Goal: Contribute content: Add original content to the website for others to see

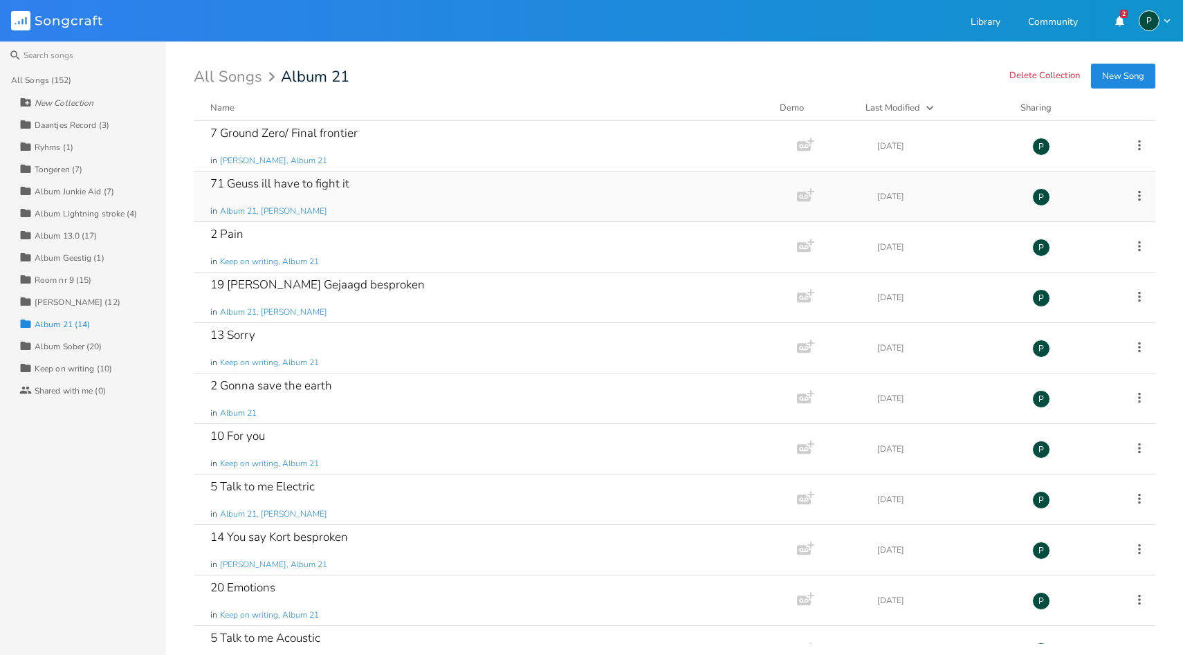
click at [271, 190] on div "71 Geuss ill have to fight it" at bounding box center [279, 184] width 139 height 12
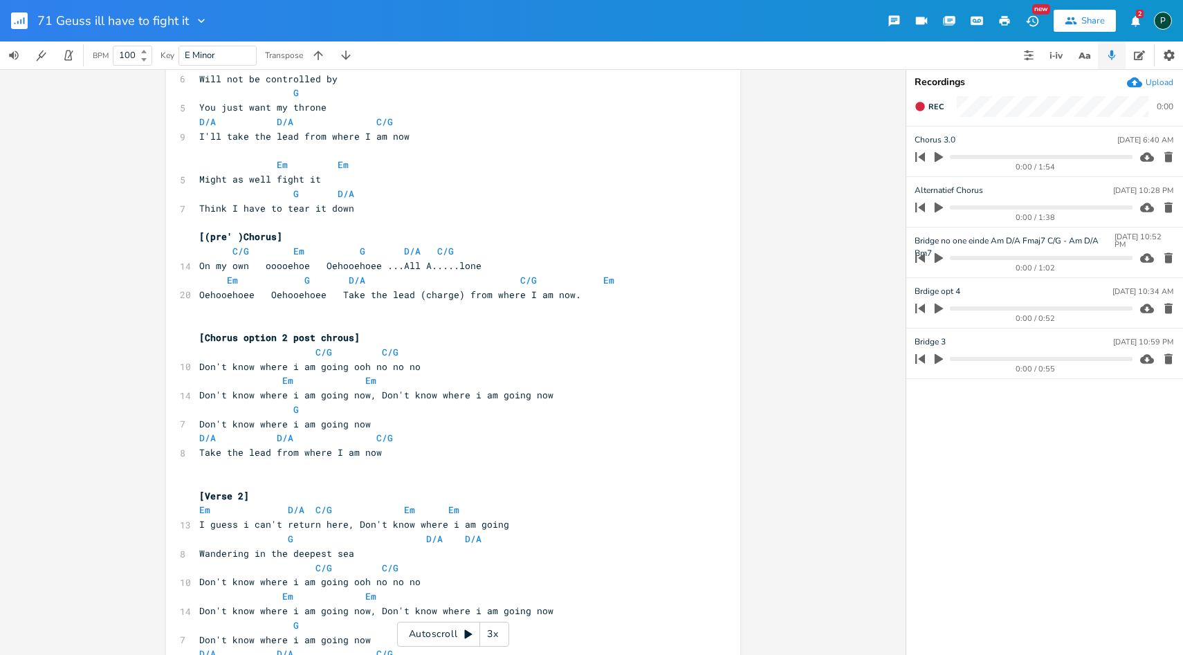
scroll to position [322, 0]
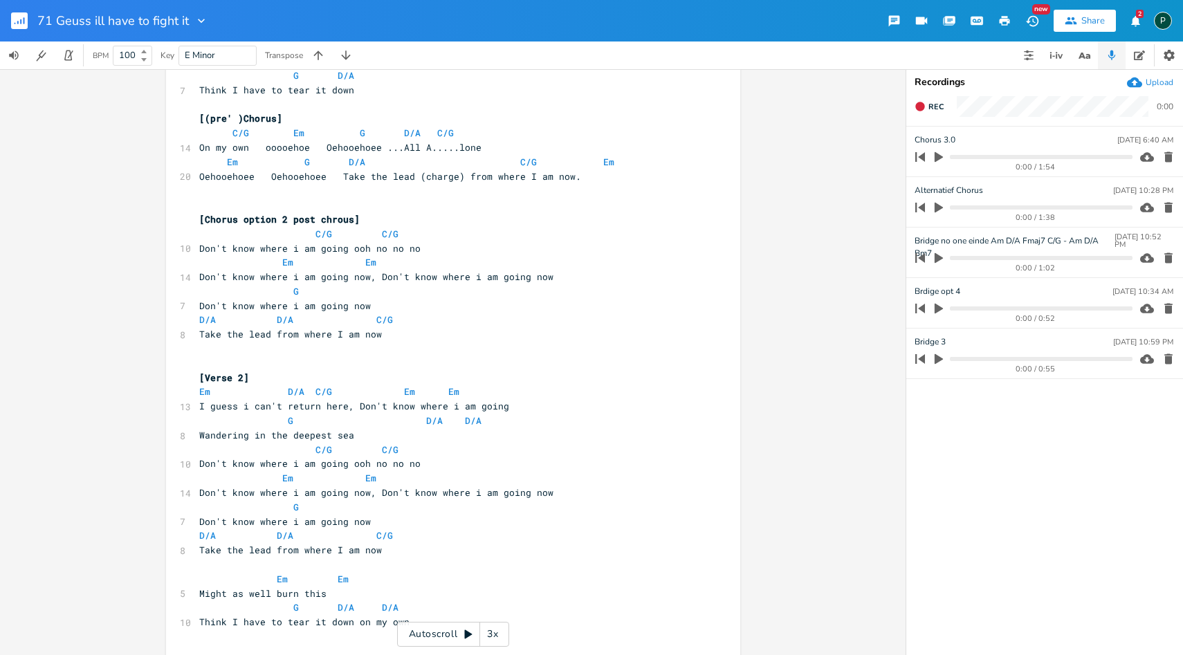
click at [936, 210] on icon "button" at bounding box center [939, 208] width 8 height 10
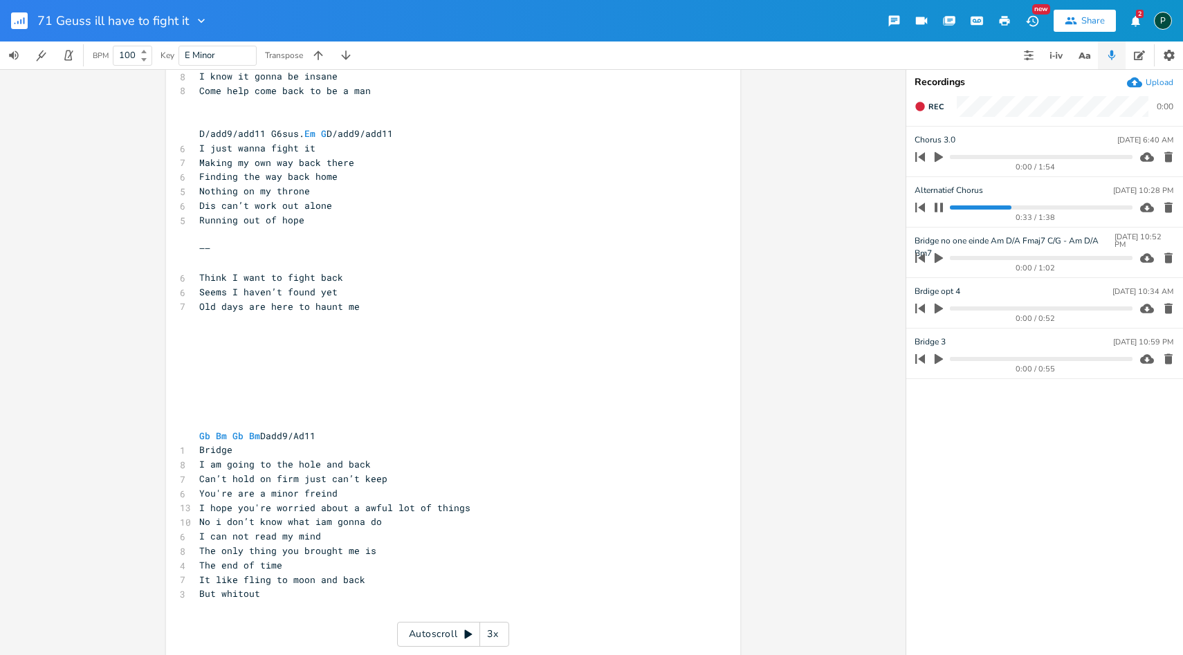
scroll to position [2138, 0]
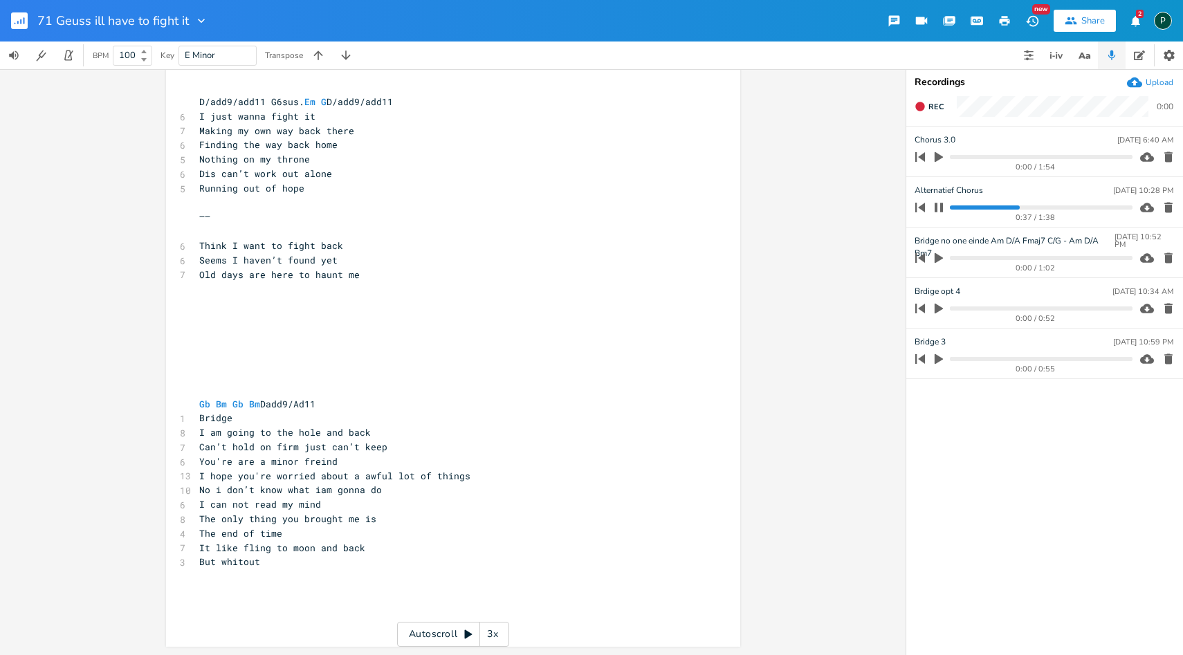
click at [1044, 204] on div "0:37 / 1:38" at bounding box center [1022, 208] width 222 height 22
click at [1043, 206] on progress at bounding box center [1041, 208] width 182 height 4
click at [1071, 207] on progress at bounding box center [1041, 208] width 182 height 4
click at [1091, 207] on progress at bounding box center [1041, 208] width 182 height 4
click at [1111, 207] on progress at bounding box center [1041, 208] width 182 height 4
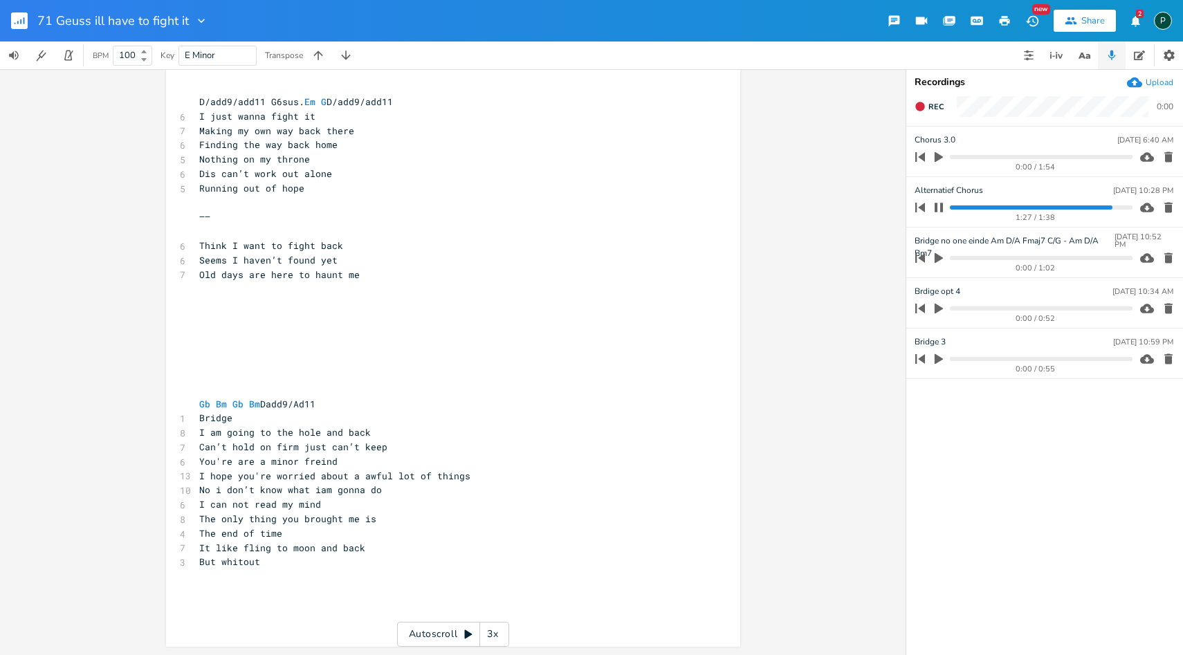
click at [955, 205] on div "1:27 / 1:38" at bounding box center [1022, 208] width 222 height 22
click at [953, 206] on progress at bounding box center [1041, 208] width 182 height 4
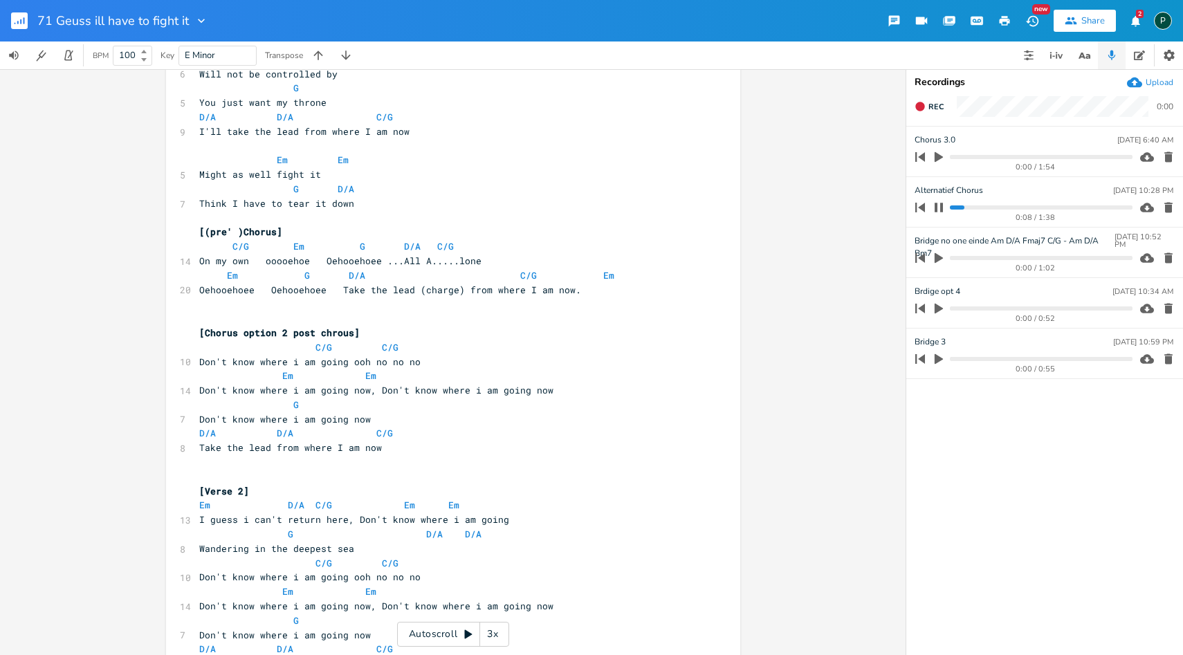
scroll to position [212, 0]
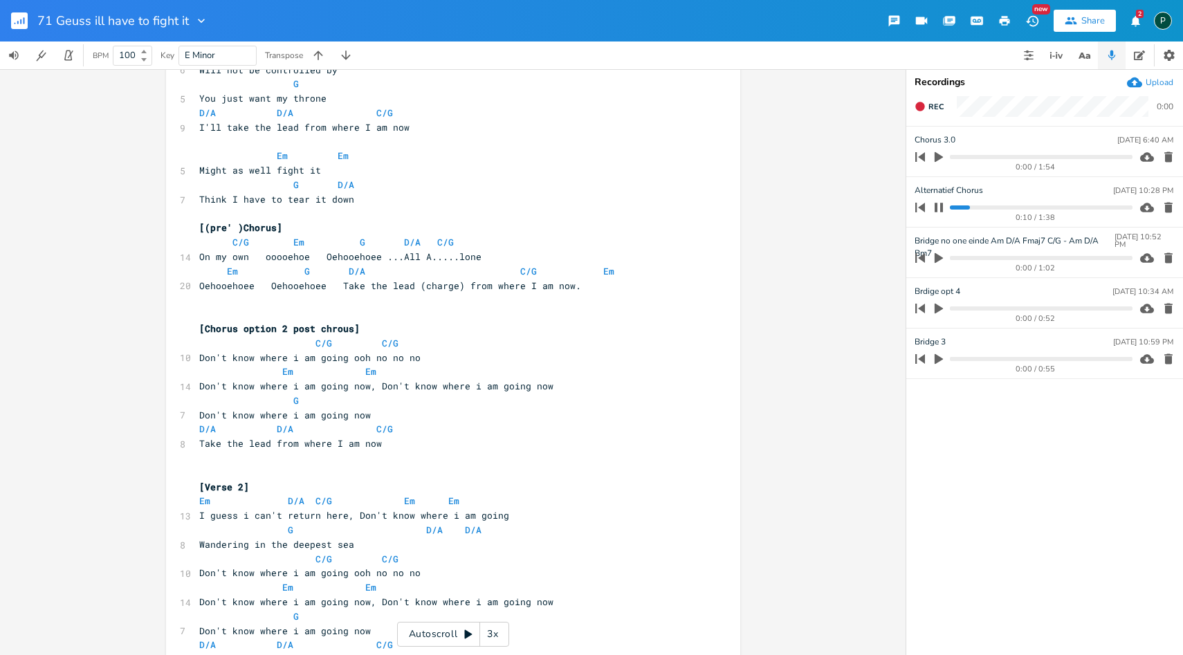
click at [938, 210] on icon "button" at bounding box center [939, 207] width 11 height 11
click at [938, 210] on icon "button" at bounding box center [939, 208] width 8 height 10
click at [954, 209] on progress at bounding box center [1041, 208] width 182 height 4
click at [940, 210] on icon "button" at bounding box center [939, 207] width 11 height 11
click at [940, 210] on icon "button" at bounding box center [939, 207] width 12 height 12
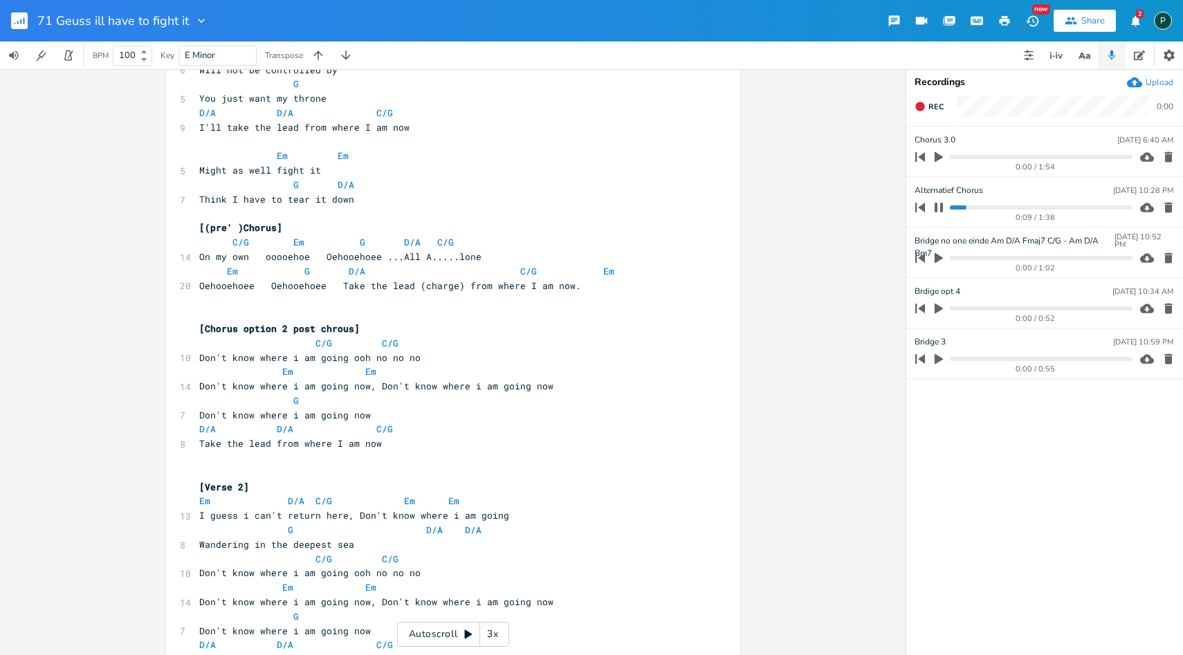
click at [940, 210] on icon "button" at bounding box center [939, 207] width 11 height 11
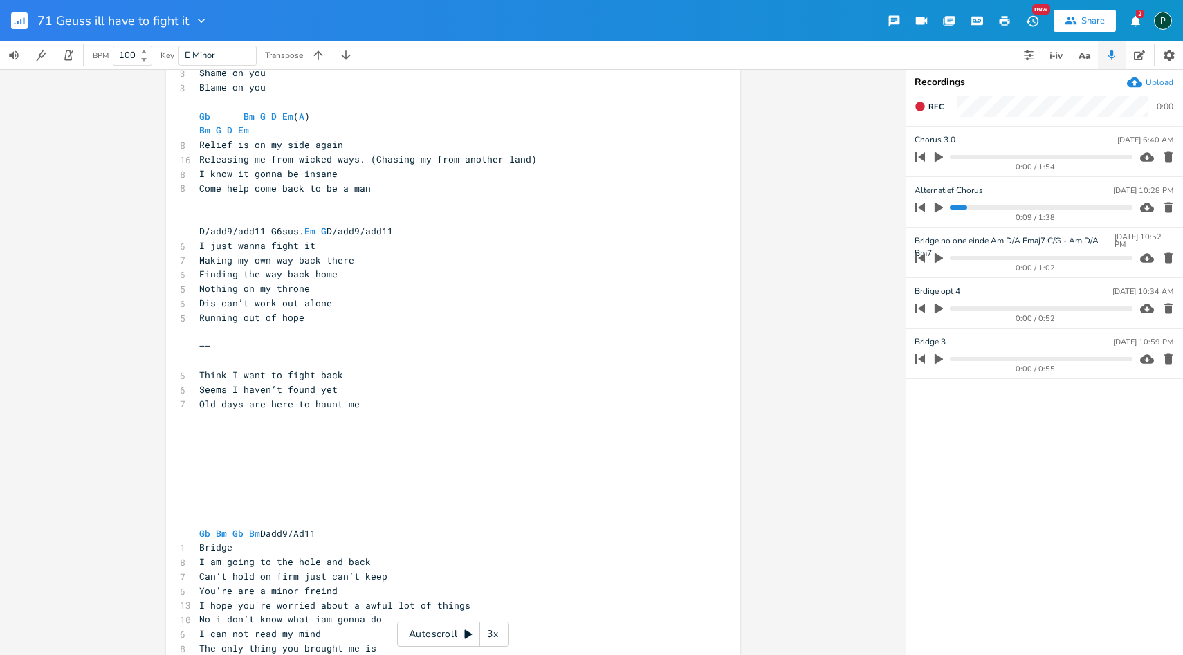
scroll to position [2138, 0]
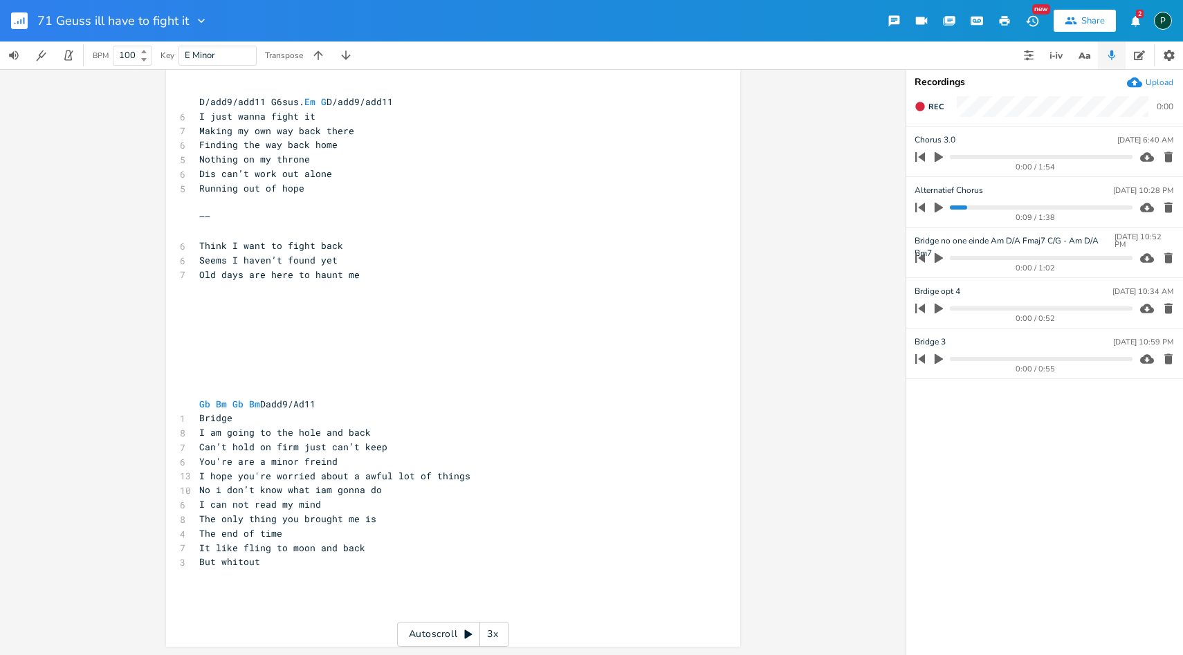
click at [316, 579] on pre at bounding box center [447, 577] width 500 height 15
type textarea "[alternative chorus]"
type textarea "G"
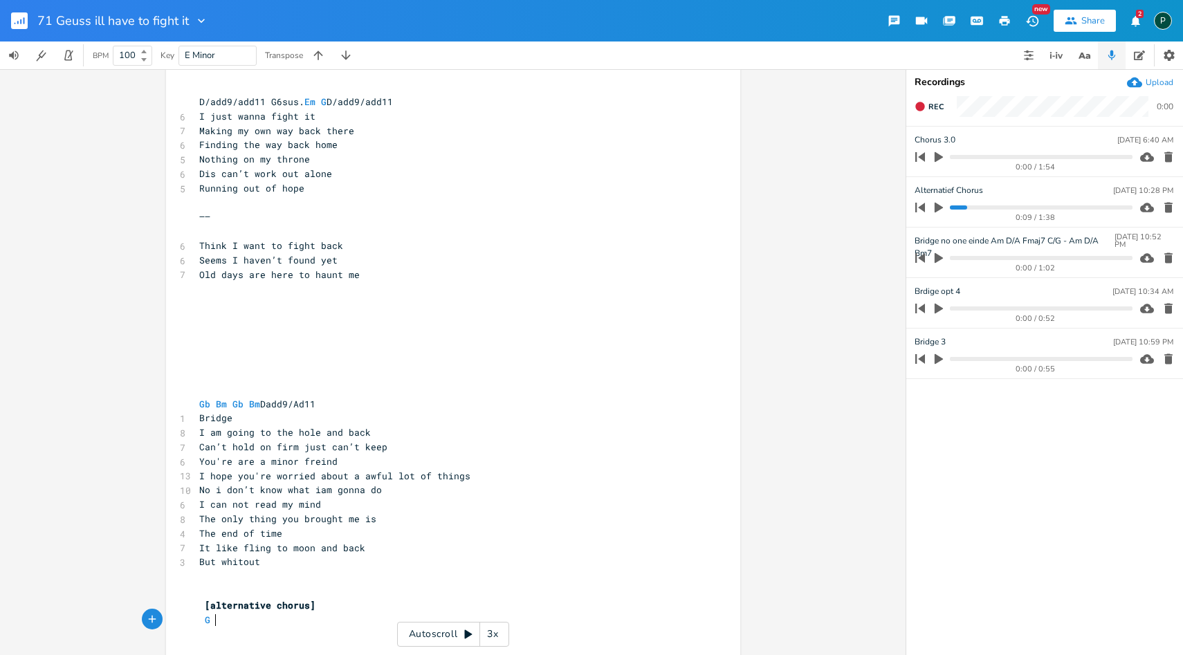
scroll to position [0, 8]
type textarea "You don't wanna give it back"
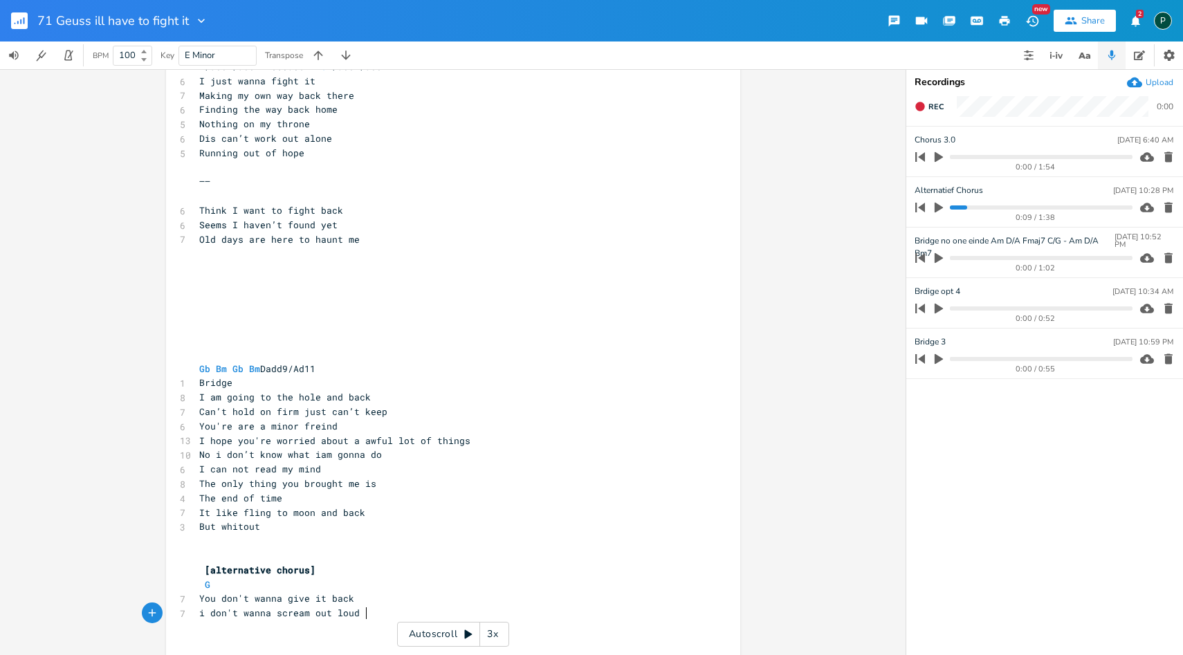
scroll to position [0, 126]
type textarea "i don't wanna scream out loud"
click at [939, 206] on icon "button" at bounding box center [939, 208] width 8 height 10
click at [940, 206] on icon "button" at bounding box center [939, 207] width 11 height 11
click at [965, 208] on progress at bounding box center [1041, 208] width 182 height 4
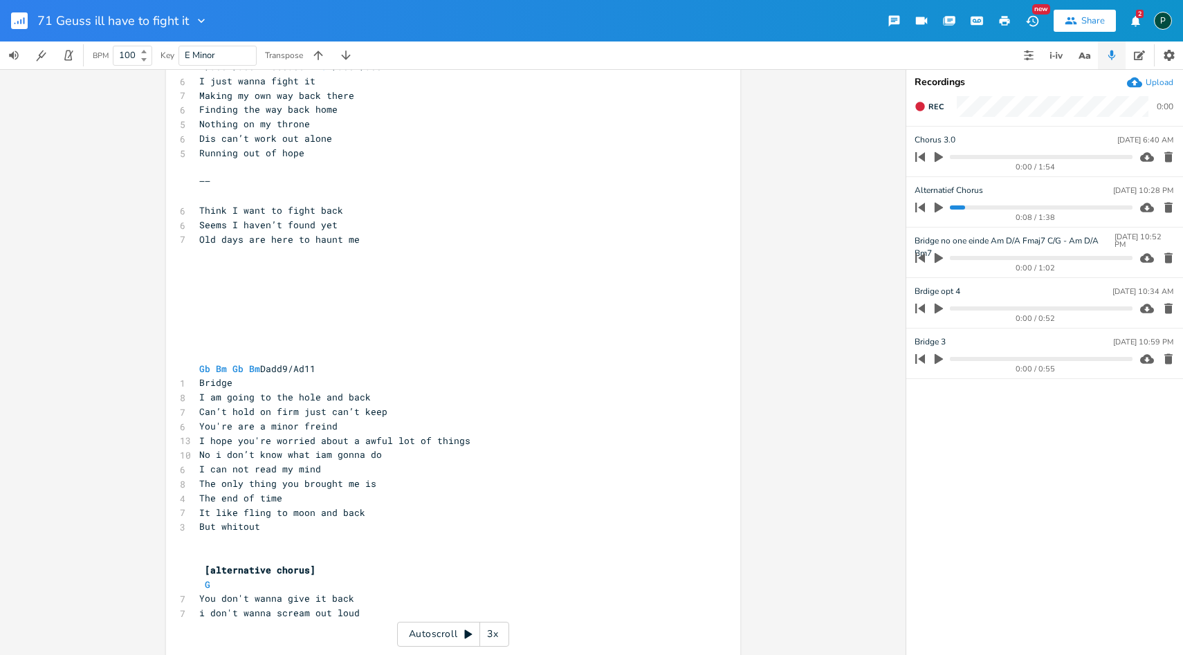
click at [941, 207] on icon "button" at bounding box center [939, 208] width 8 height 10
click at [943, 208] on icon "button" at bounding box center [939, 207] width 11 height 11
click at [954, 206] on progress at bounding box center [1041, 208] width 182 height 4
click at [943, 205] on icon "button" at bounding box center [939, 207] width 12 height 12
click at [363, 592] on pre "You don't wanna give it back" at bounding box center [447, 599] width 500 height 15
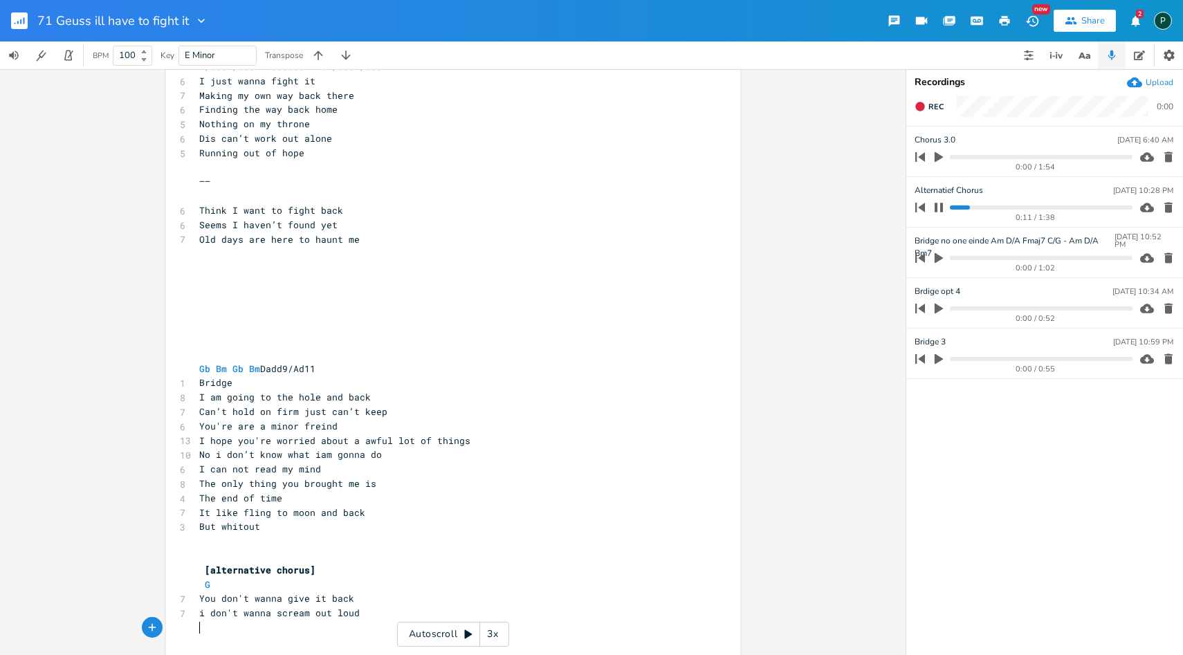
click at [385, 616] on pre "i don't wanna scream out loud" at bounding box center [447, 613] width 500 height 15
click at [939, 205] on icon "button" at bounding box center [939, 207] width 11 height 11
click at [231, 634] on pre at bounding box center [447, 628] width 500 height 15
type textarea "D/A"
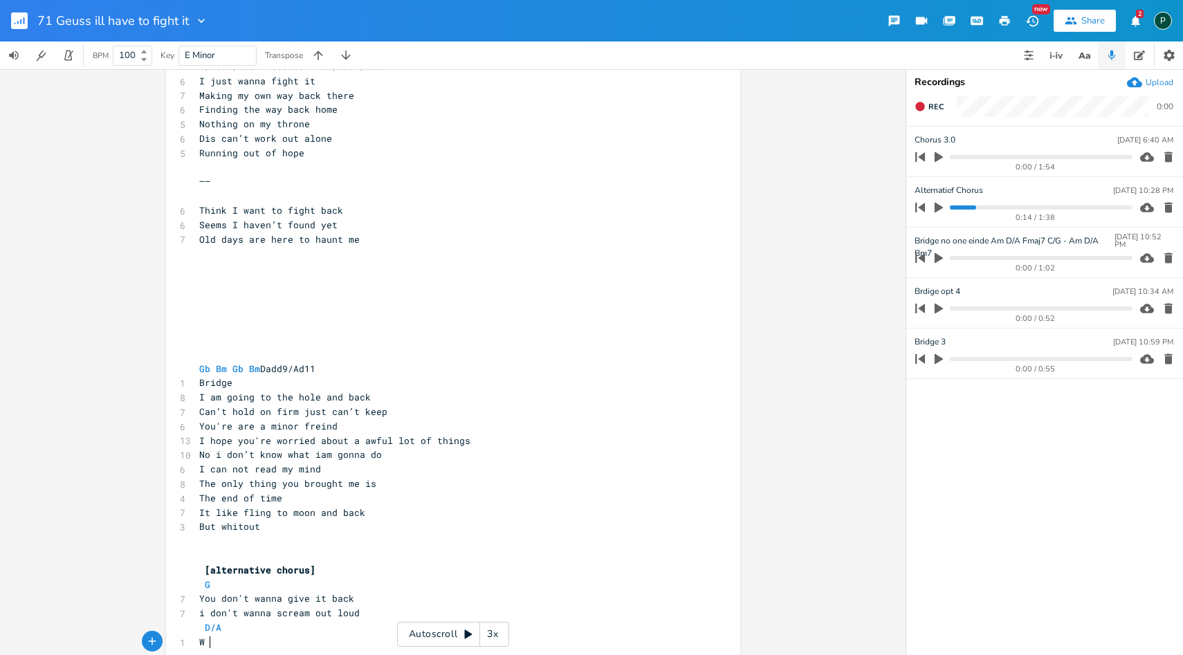
scroll to position [2176, 0]
type textarea "Won't be there to misconv"
type textarea "cive in the face of disbelief"
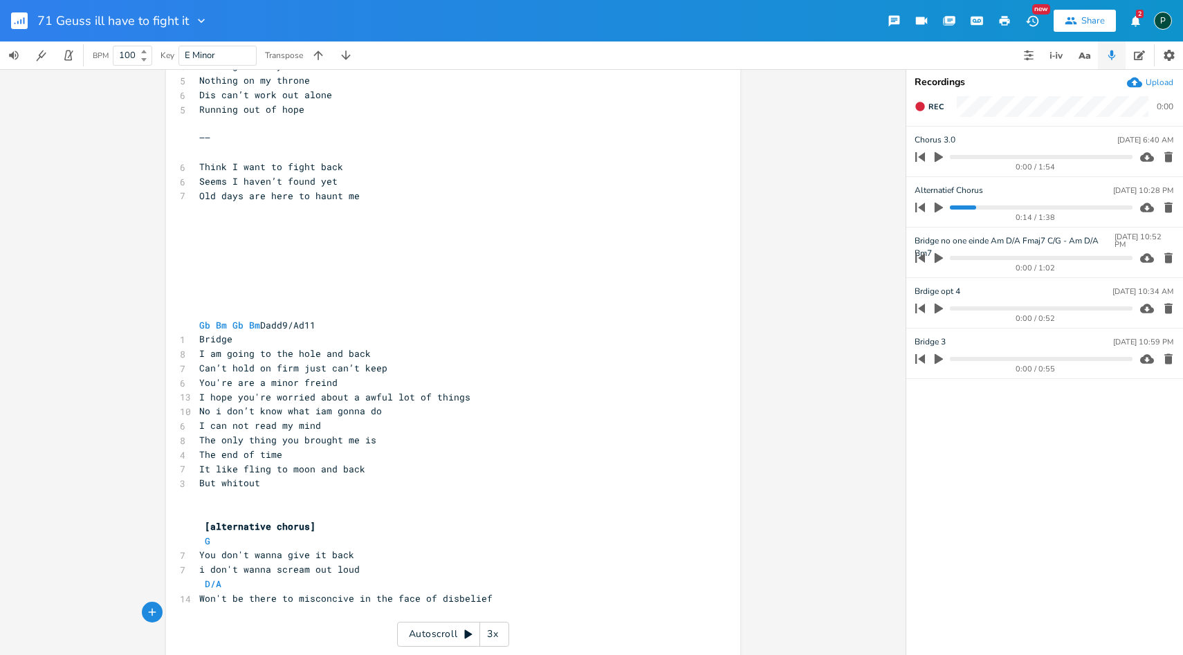
click at [944, 202] on icon "button" at bounding box center [939, 207] width 12 height 12
click at [944, 202] on icon "button" at bounding box center [939, 207] width 11 height 11
click at [944, 202] on icon "button" at bounding box center [939, 207] width 12 height 12
click at [970, 208] on progress at bounding box center [1041, 208] width 182 height 4
click at [946, 205] on button "button" at bounding box center [939, 208] width 18 height 22
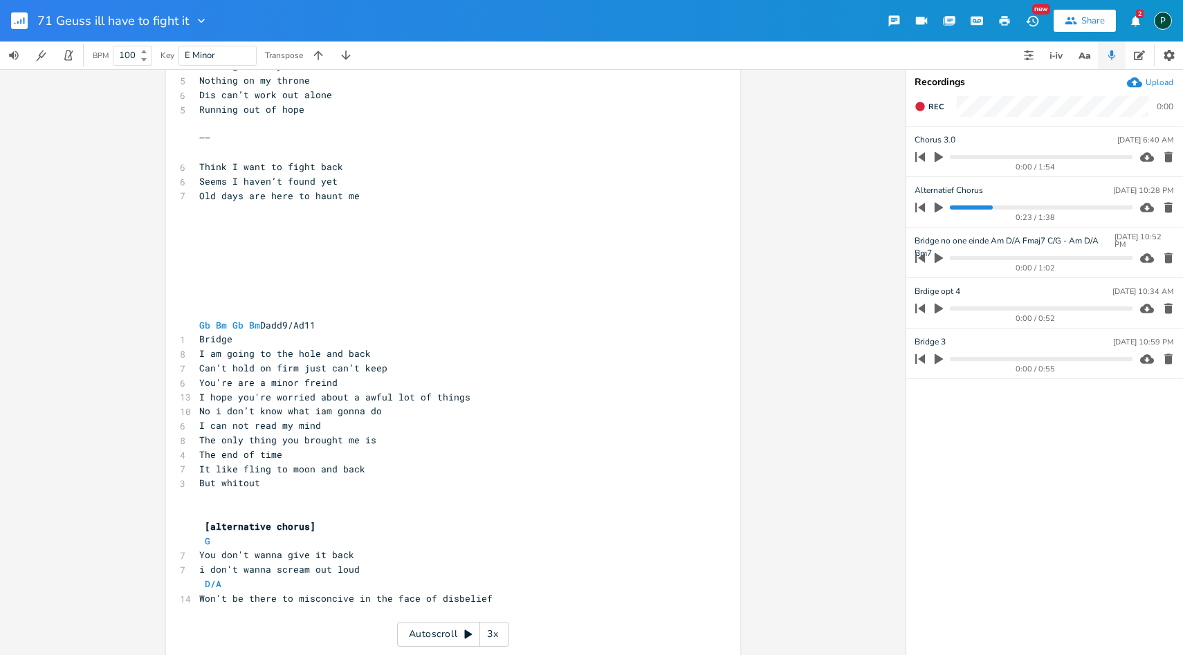
scroll to position [0, 0]
click at [430, 580] on pre "D/A" at bounding box center [447, 584] width 500 height 15
type textarea "C/G"
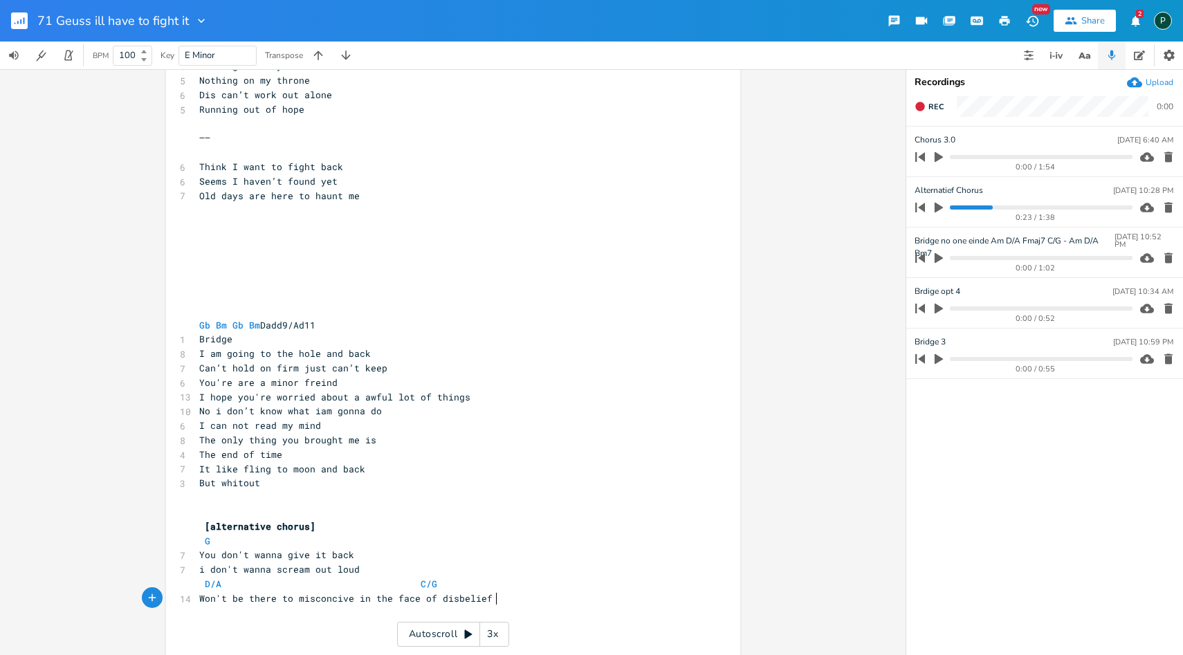
click at [518, 594] on pre "Won't be there to misconcive in the face of disbelief" at bounding box center [447, 599] width 500 height 15
type textarea "I won';t be the first i win"
click at [240, 620] on pre at bounding box center [447, 627] width 500 height 15
type textarea "I won't be the first"
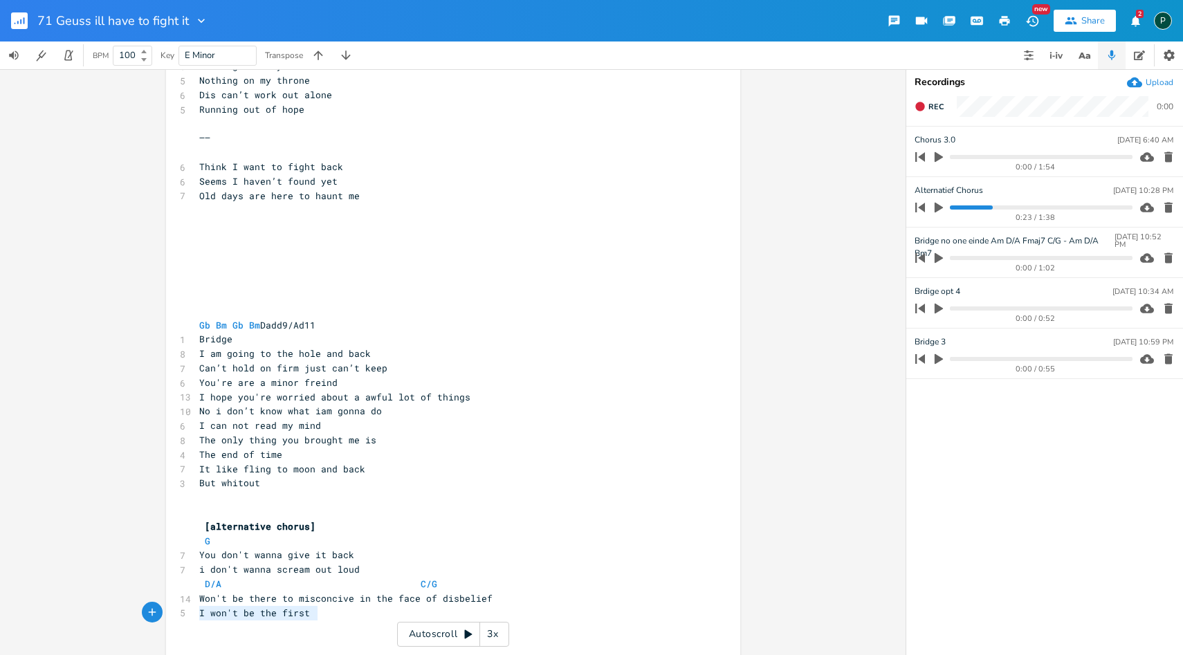
drag, startPoint x: 321, startPoint y: 615, endPoint x: 193, endPoint y: 615, distance: 128.0
click at [197, 615] on pre "I won't be the first" at bounding box center [447, 613] width 500 height 15
click at [341, 617] on pre "I won't be the first" at bounding box center [447, 613] width 500 height 15
paste textarea ","
click at [313, 615] on span "I won't be the first I won't be the first" at bounding box center [315, 613] width 233 height 12
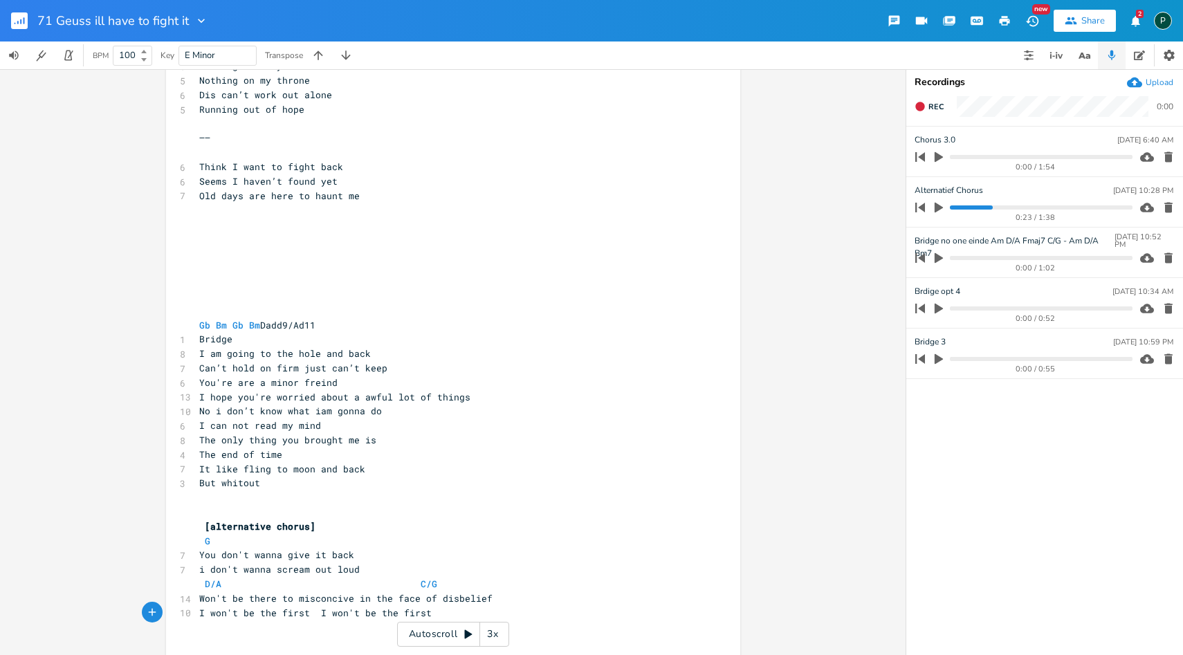
type textarea ","
click at [512, 596] on pre "Won't be there to misconcive in the face of disbelief" at bounding box center [447, 599] width 500 height 15
click at [507, 581] on pre "D/A C/G" at bounding box center [447, 584] width 500 height 15
click at [938, 206] on icon "button" at bounding box center [939, 208] width 8 height 10
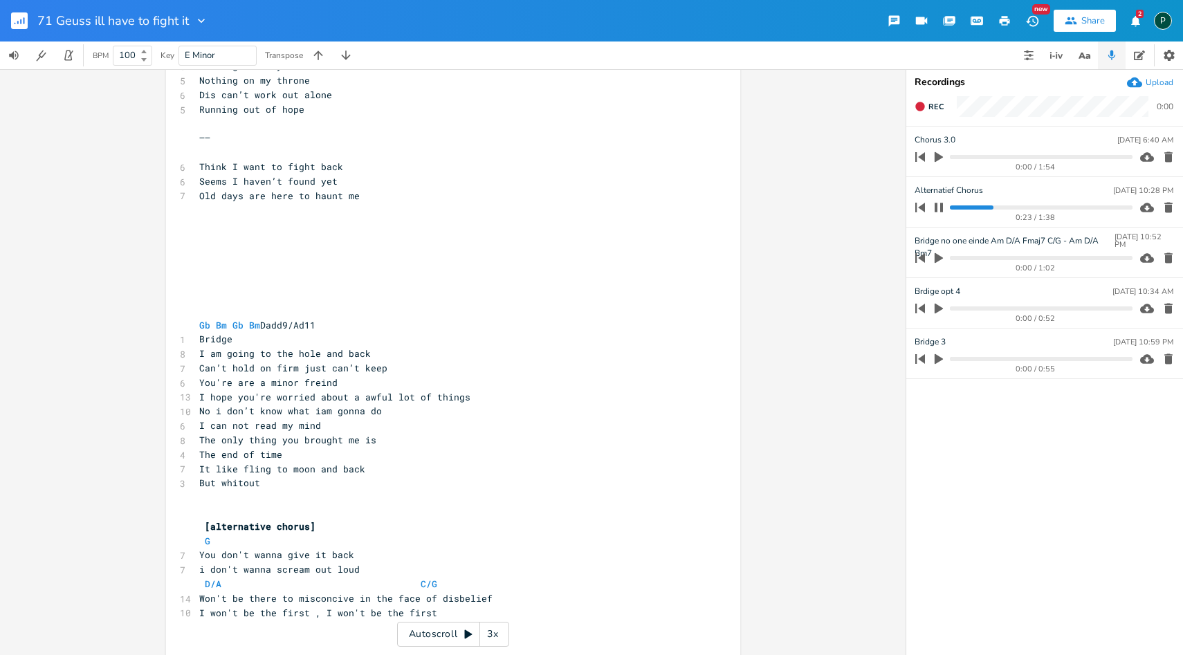
click at [988, 208] on progress at bounding box center [1041, 208] width 182 height 4
click at [941, 208] on icon "button" at bounding box center [939, 207] width 8 height 9
click at [941, 208] on icon "button" at bounding box center [939, 208] width 8 height 10
click at [985, 207] on progress at bounding box center [1041, 208] width 182 height 4
click at [980, 207] on progress at bounding box center [1041, 208] width 182 height 4
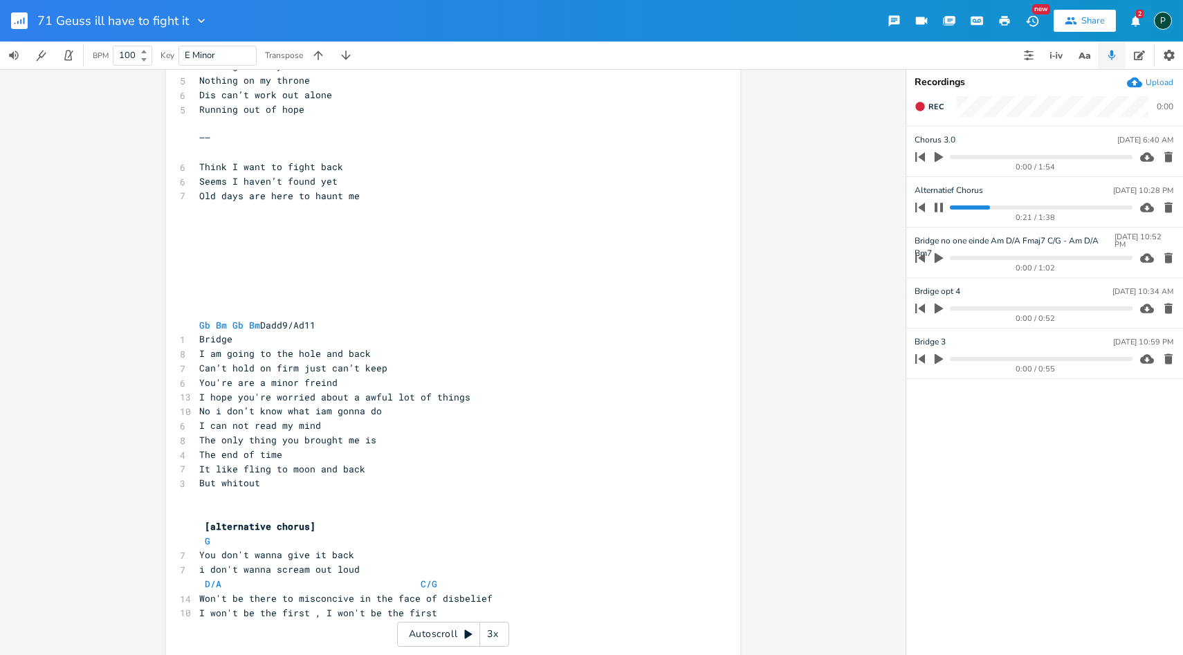
click at [936, 205] on icon "button" at bounding box center [939, 207] width 8 height 9
click at [936, 205] on icon "button" at bounding box center [939, 208] width 8 height 10
click at [979, 208] on progress at bounding box center [1041, 208] width 182 height 4
click at [942, 210] on icon "button" at bounding box center [939, 207] width 8 height 9
click at [972, 208] on progress at bounding box center [1041, 208] width 182 height 4
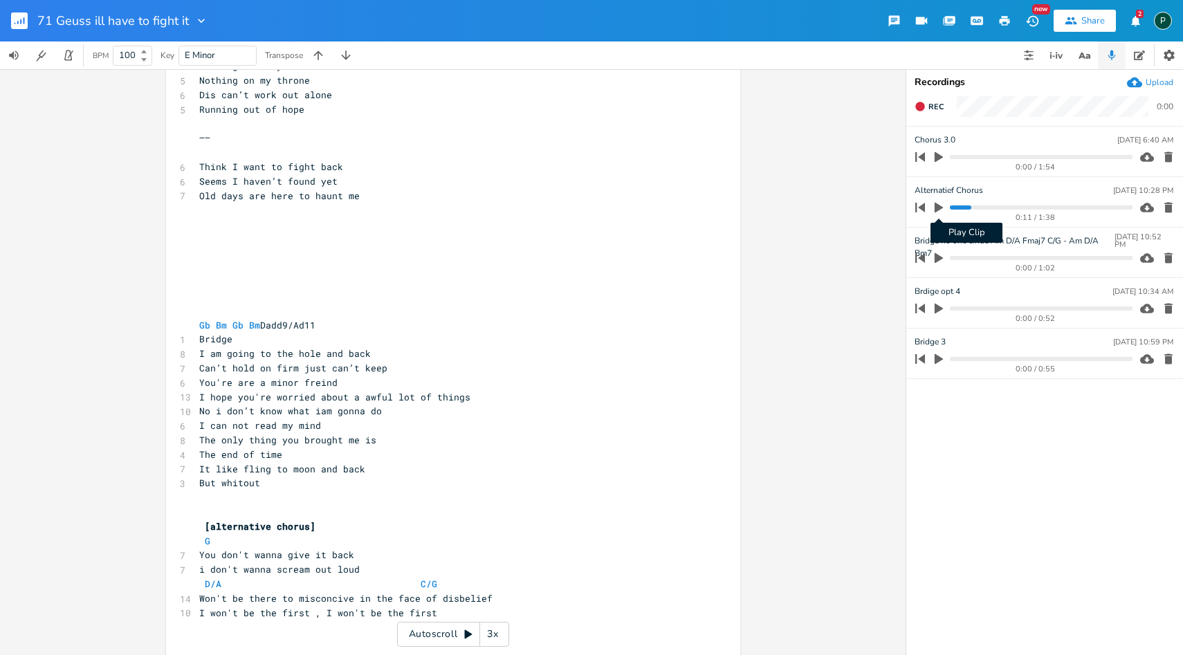
click at [942, 208] on icon "button" at bounding box center [939, 208] width 8 height 10
click at [942, 208] on icon "button" at bounding box center [939, 207] width 8 height 9
click at [942, 208] on icon "button" at bounding box center [939, 208] width 8 height 10
click at [942, 208] on icon "button" at bounding box center [939, 207] width 8 height 9
click at [942, 208] on icon "button" at bounding box center [939, 208] width 8 height 10
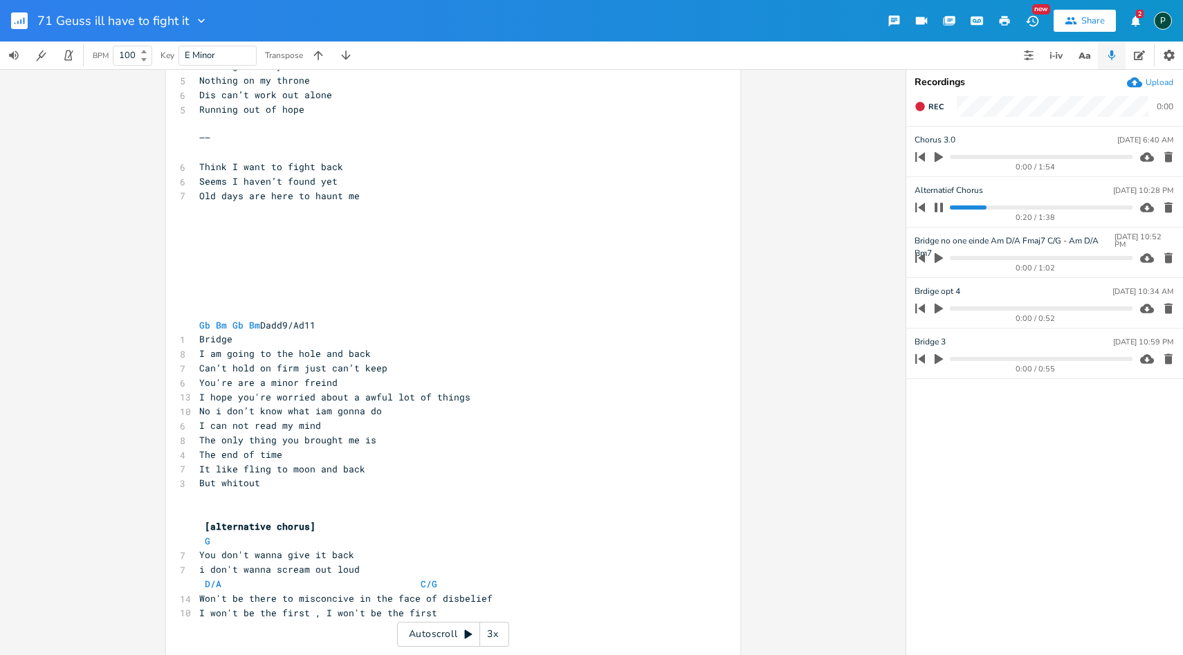
click at [942, 208] on icon "button" at bounding box center [939, 207] width 8 height 9
click at [939, 203] on icon "button" at bounding box center [939, 207] width 12 height 12
click at [971, 207] on progress at bounding box center [1041, 208] width 182 height 4
click at [943, 207] on icon "button" at bounding box center [939, 207] width 8 height 9
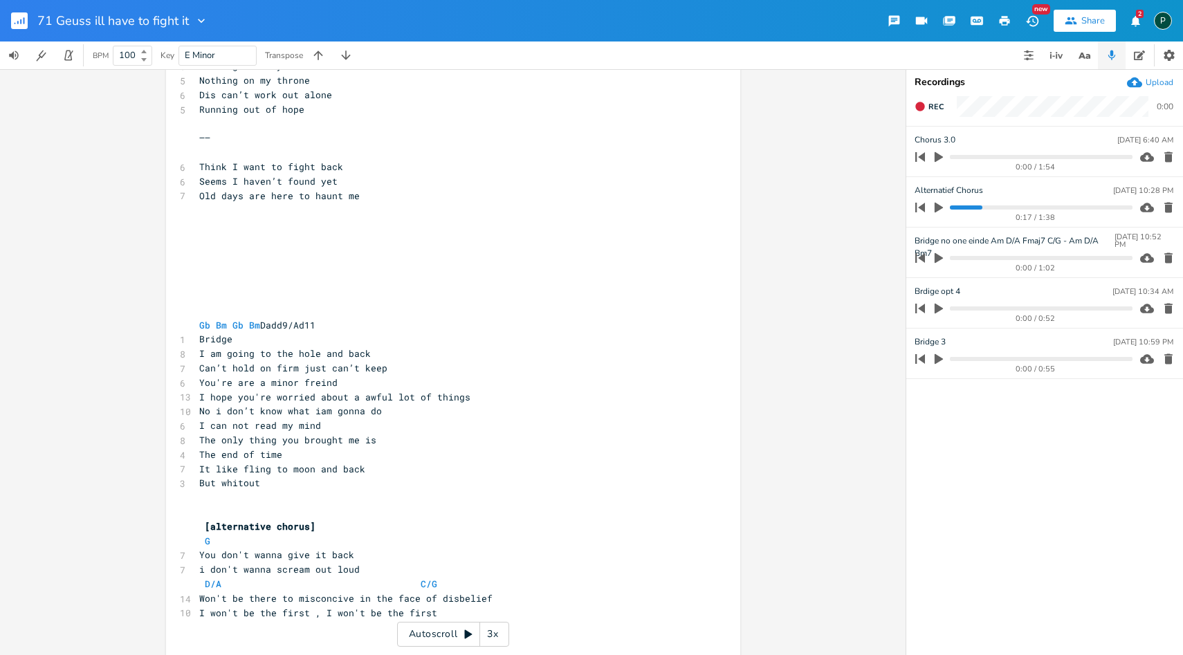
click at [943, 207] on icon "button" at bounding box center [939, 208] width 8 height 10
click at [975, 208] on progress at bounding box center [1041, 208] width 182 height 4
click at [939, 208] on icon "button" at bounding box center [939, 207] width 11 height 11
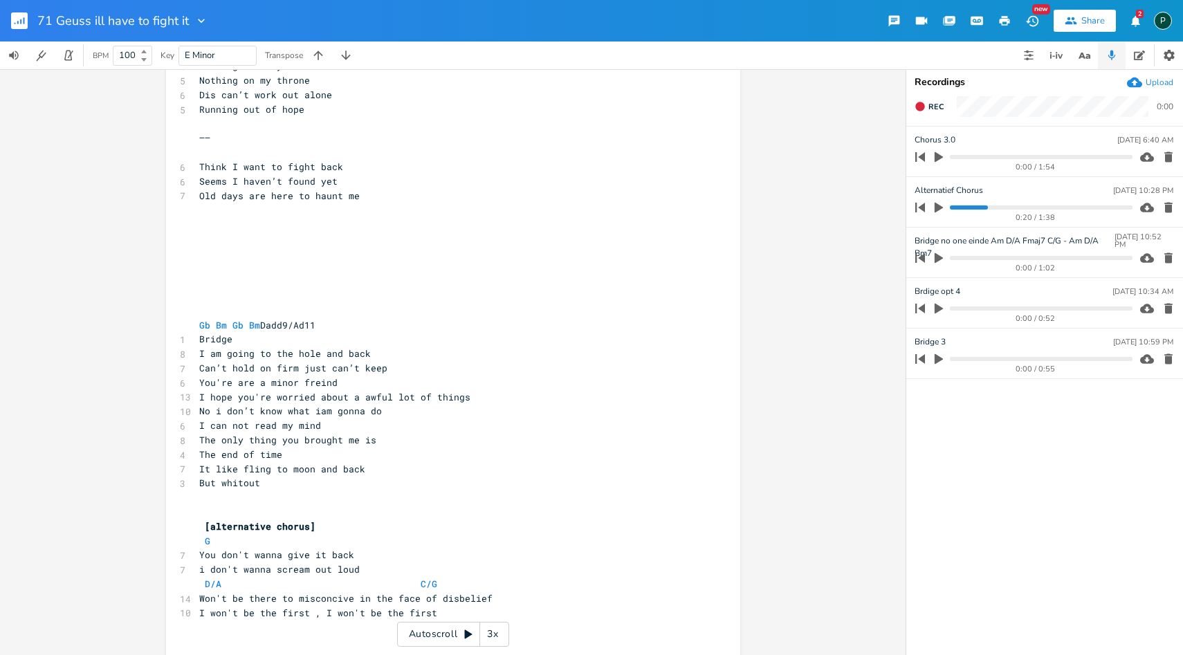
scroll to position [2267, 0]
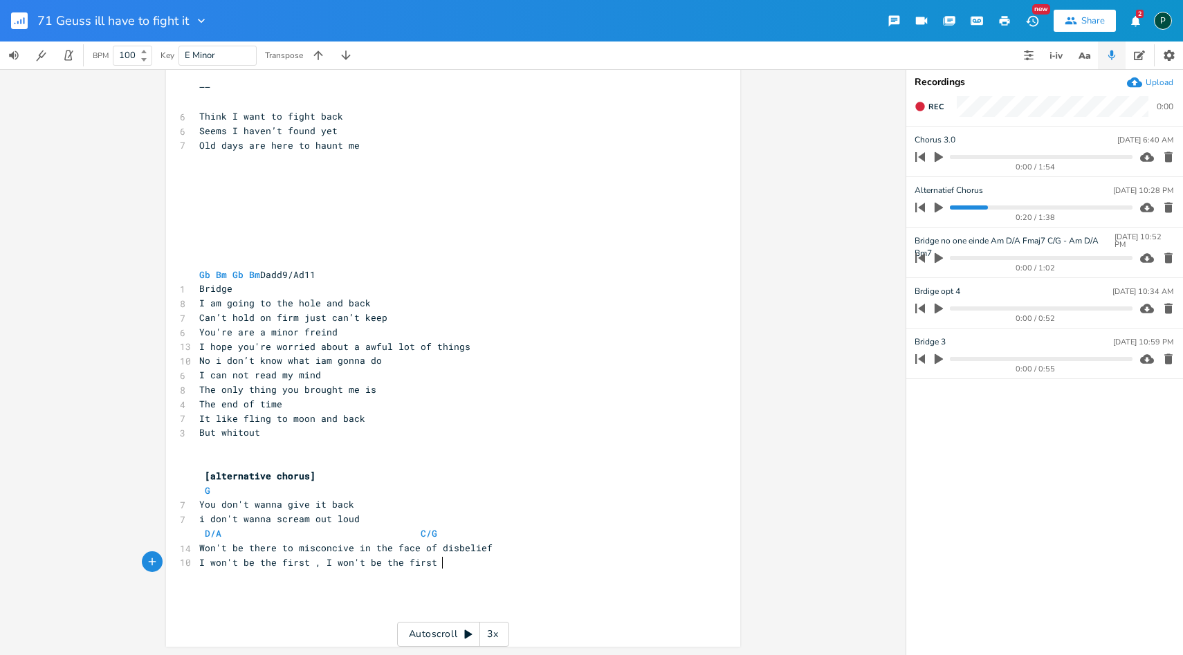
click at [444, 567] on pre "I won't be the first , I won't be the first" at bounding box center [447, 563] width 500 height 15
type textarea "Ik gok Fmaj7 of Am"
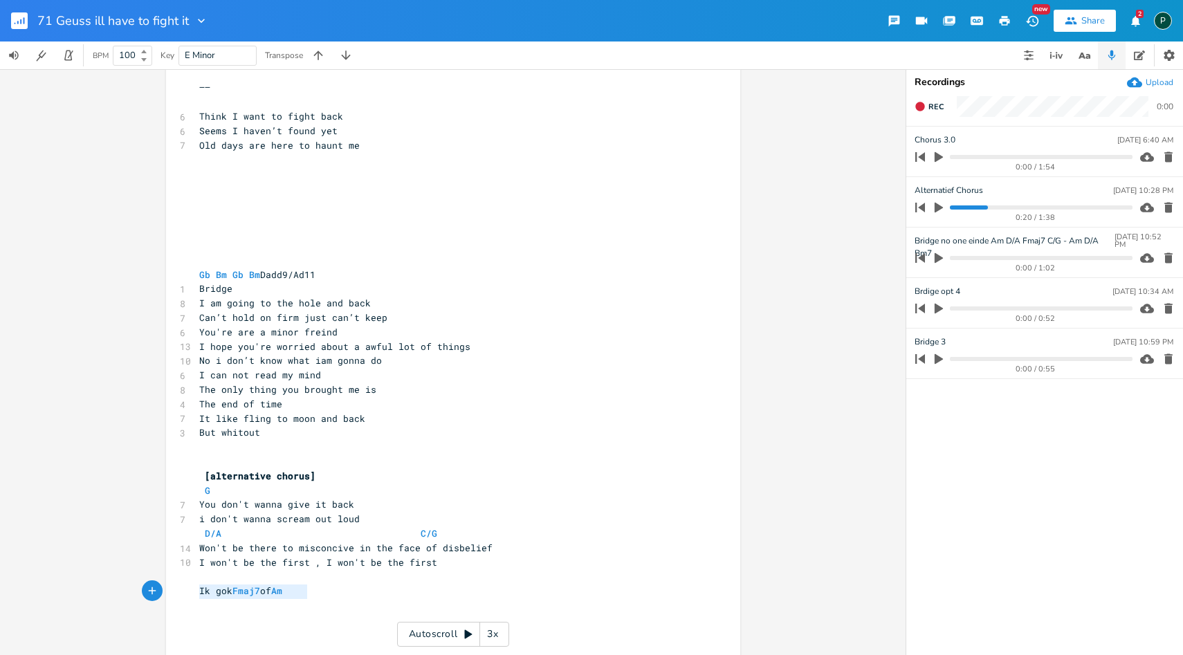
drag, startPoint x: 311, startPoint y: 590, endPoint x: 197, endPoint y: 590, distance: 114.9
click at [197, 590] on pre "Ik gok Fmaj7 of Am" at bounding box center [447, 591] width 500 height 15
type textarea "C/G"
drag, startPoint x: 480, startPoint y: 529, endPoint x: 391, endPoint y: 529, distance: 89.3
click at [391, 529] on span "D/A C/G" at bounding box center [365, 533] width 332 height 12
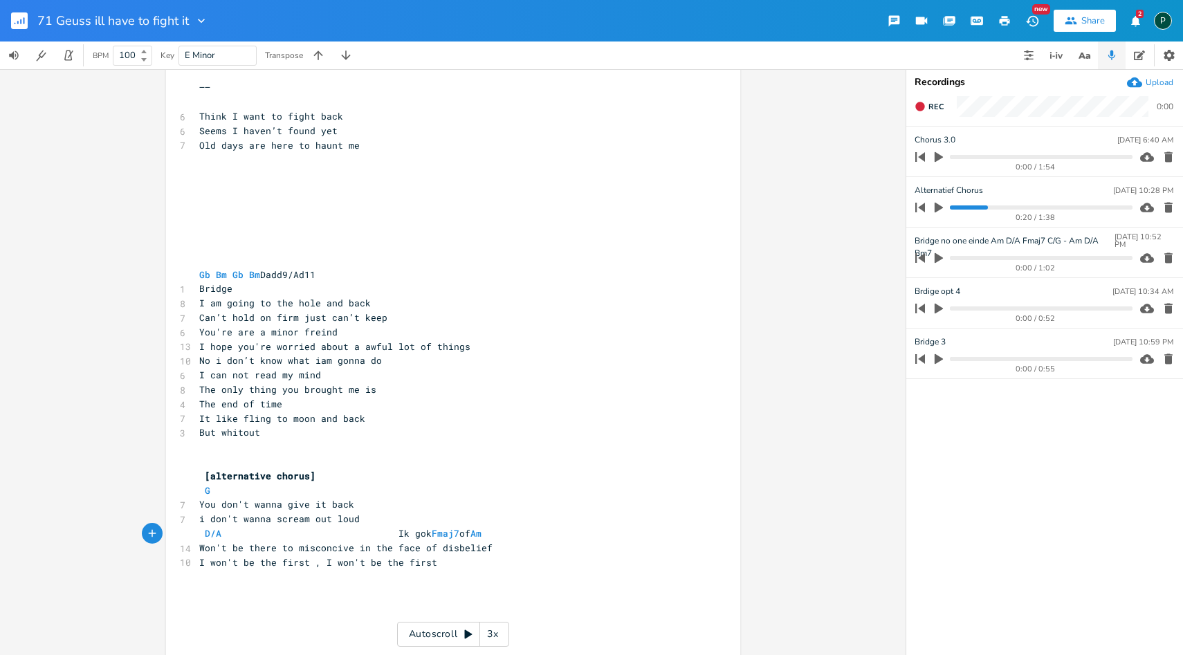
click at [937, 212] on icon "button" at bounding box center [939, 207] width 12 height 12
click at [936, 208] on icon "button" at bounding box center [939, 207] width 8 height 9
